Goal: Transaction & Acquisition: Download file/media

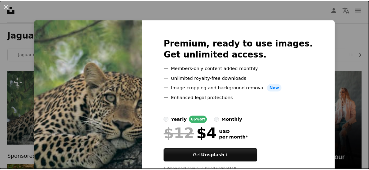
scroll to position [29, 0]
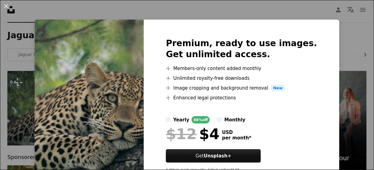
click at [226, 123] on label "monthly" at bounding box center [231, 119] width 28 height 7
click at [179, 122] on label "yearly 66% off" at bounding box center [188, 119] width 44 height 7
click at [75, 94] on img at bounding box center [89, 108] width 109 height 176
click at [9, 9] on button "An X shape" at bounding box center [5, 5] width 7 height 7
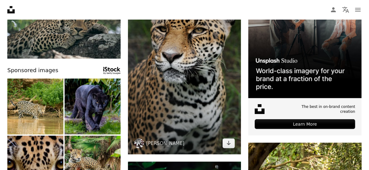
scroll to position [115, 0]
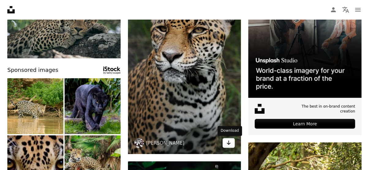
click at [228, 142] on icon "Arrow pointing down" at bounding box center [228, 142] width 5 height 7
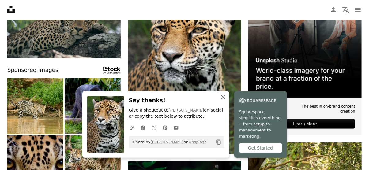
click at [224, 101] on icon "An X shape" at bounding box center [223, 97] width 7 height 7
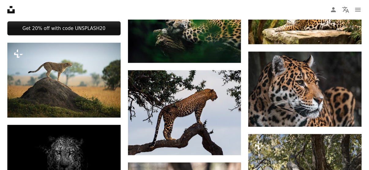
scroll to position [290, 0]
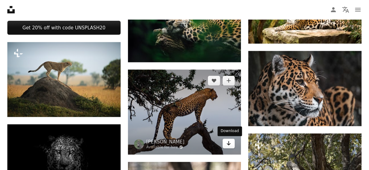
click at [228, 146] on icon "Arrow pointing down" at bounding box center [228, 143] width 5 height 7
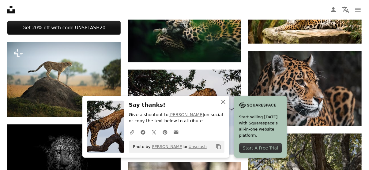
click at [222, 103] on icon "button" at bounding box center [223, 102] width 4 height 4
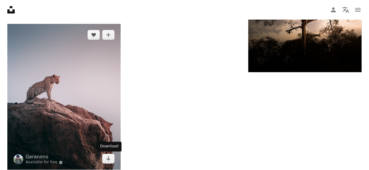
scroll to position [933, 0]
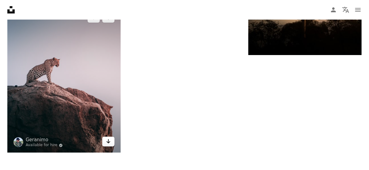
click at [104, 142] on link "Arrow pointing down" at bounding box center [108, 142] width 12 height 10
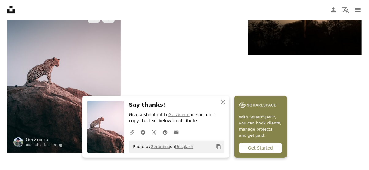
click at [104, 142] on img at bounding box center [105, 127] width 37 height 52
